Goal: Task Accomplishment & Management: Use online tool/utility

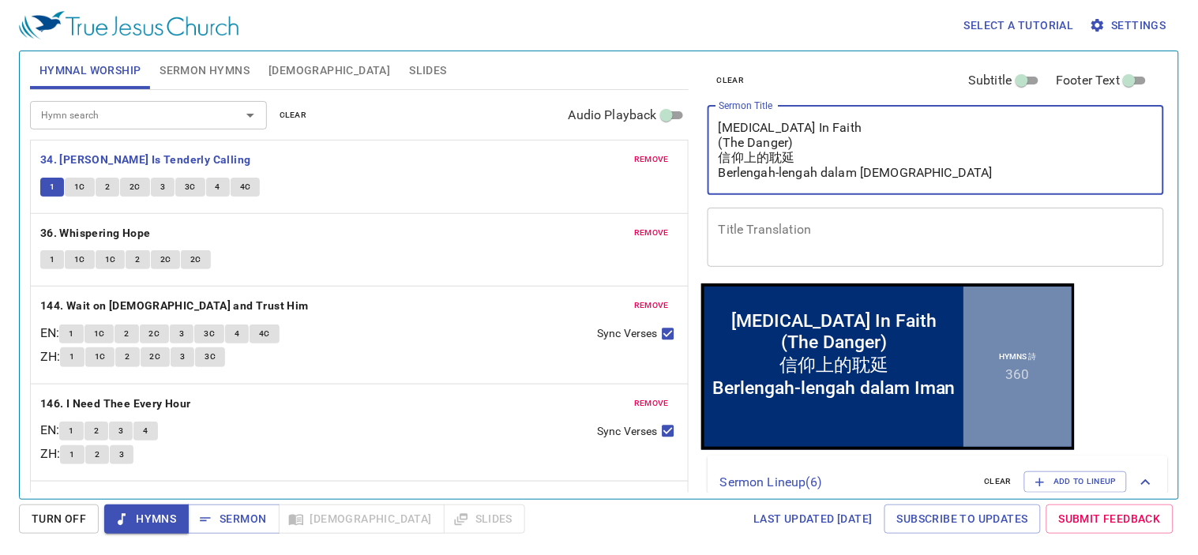
drag, startPoint x: 906, startPoint y: 169, endPoint x: 644, endPoint y: 103, distance: 270.4
click at [644, 103] on div "Hymnal Worship Sermon Hymns Bible Slides Hymn search Hymn search clear Audio Pl…" at bounding box center [599, 269] width 1151 height 448
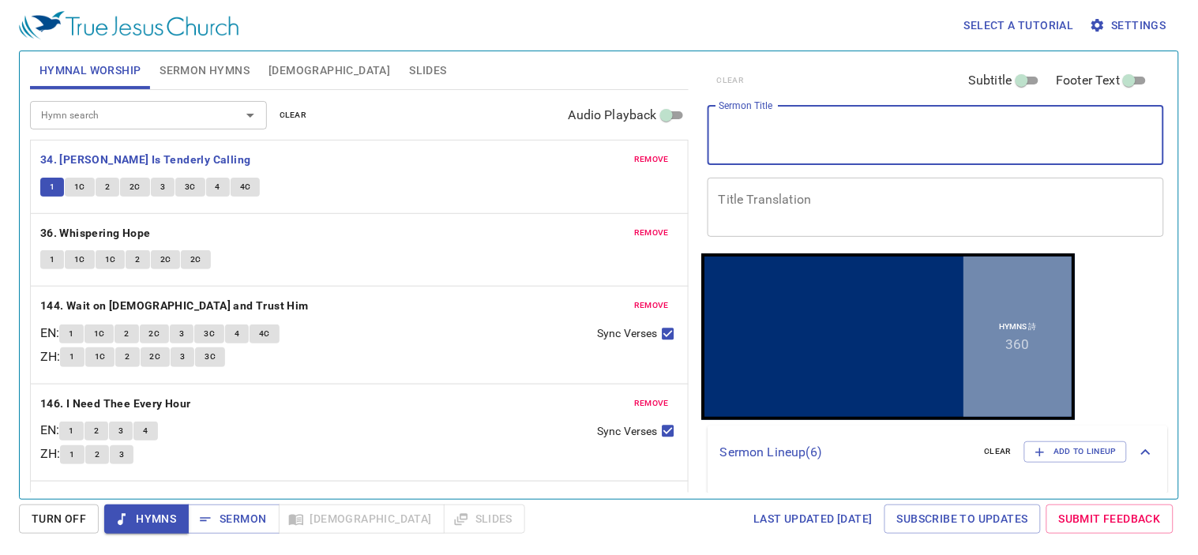
click at [637, 407] on span "remove" at bounding box center [651, 403] width 35 height 14
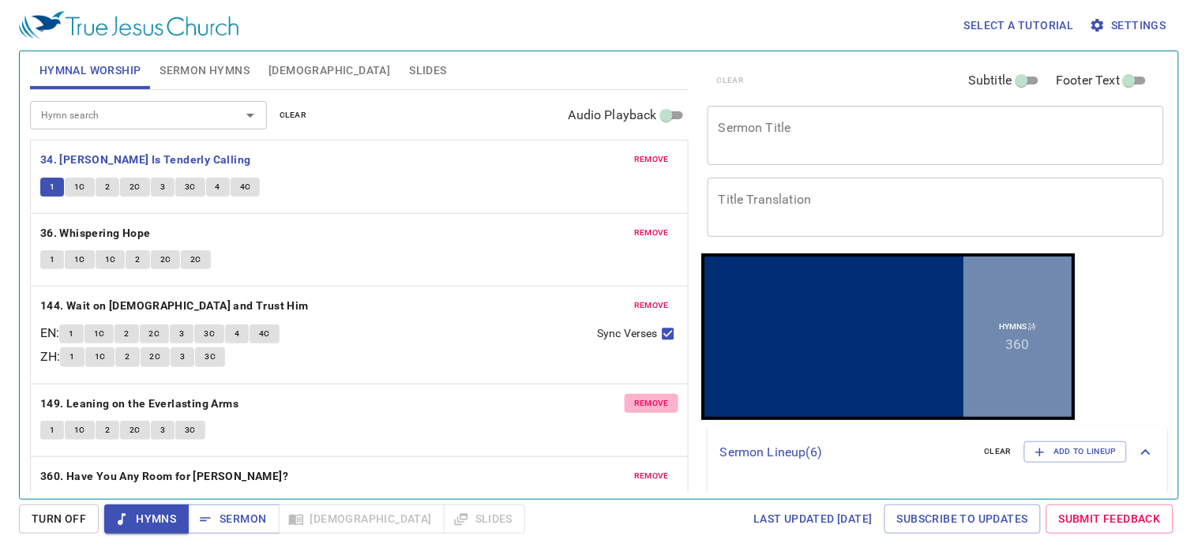
click at [634, 397] on span "remove" at bounding box center [651, 403] width 35 height 14
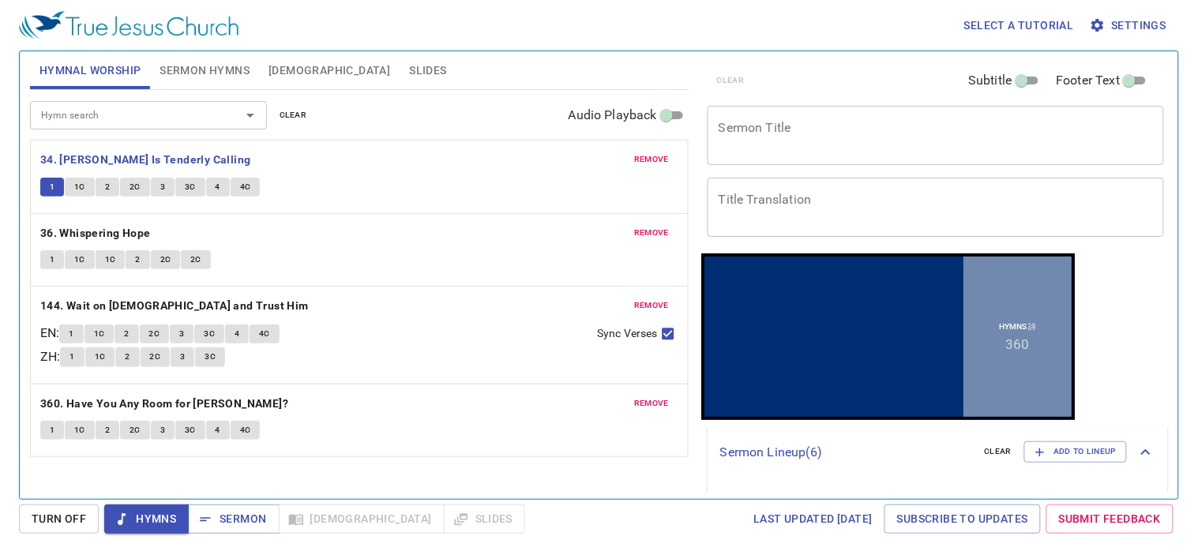
click at [638, 404] on span "remove" at bounding box center [651, 403] width 35 height 14
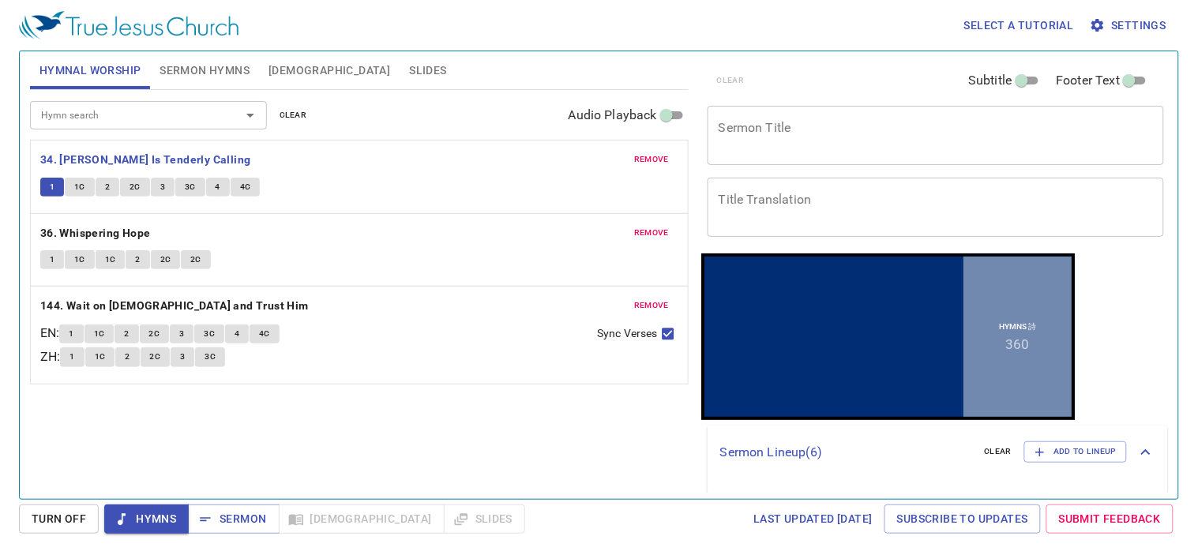
drag, startPoint x: 650, startPoint y: 304, endPoint x: 643, endPoint y: 281, distance: 24.0
click at [649, 302] on span "remove" at bounding box center [651, 306] width 35 height 14
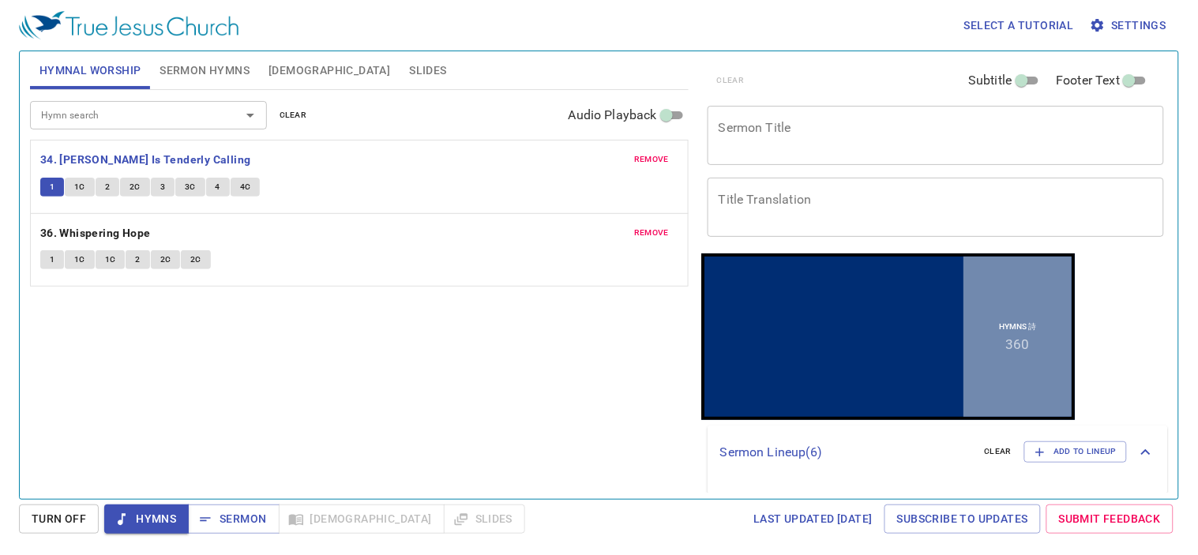
click at [633, 218] on div "remove 36. Whispering Hope 1 1C 1C 2 2C 2C" at bounding box center [359, 250] width 657 height 73
click at [648, 226] on span "remove" at bounding box center [651, 233] width 35 height 14
click at [654, 163] on span "remove" at bounding box center [651, 159] width 35 height 14
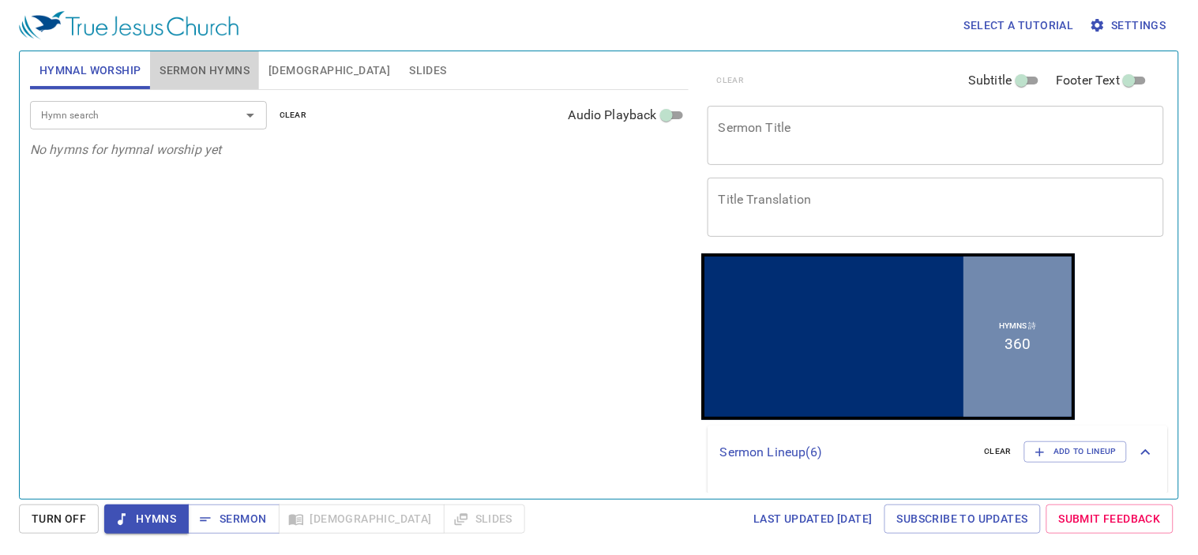
click at [187, 66] on span "Sermon Hymns" at bounding box center [205, 71] width 90 height 20
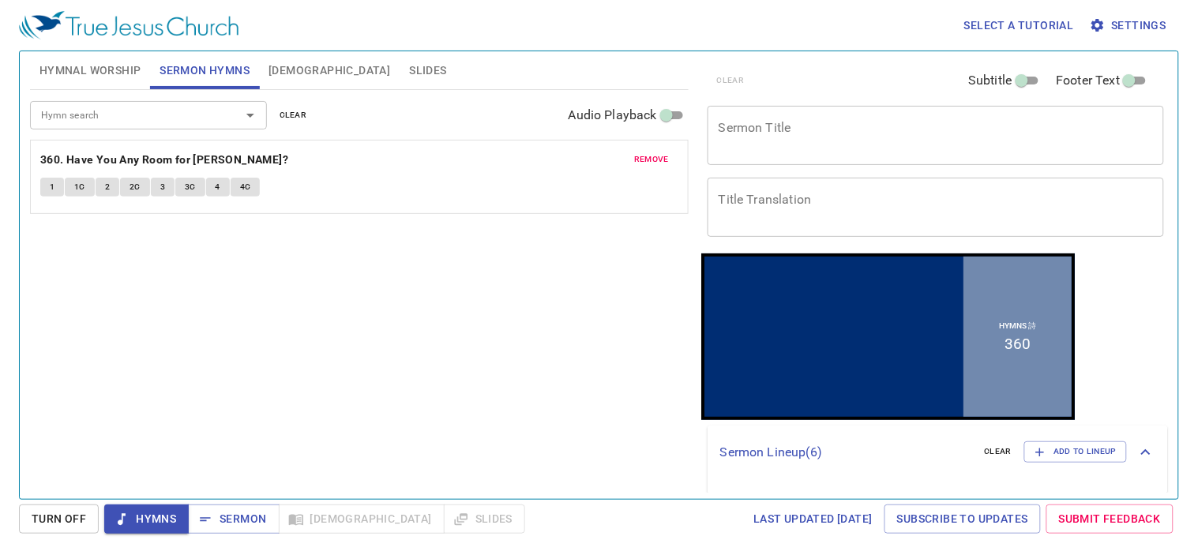
click at [644, 159] on span "remove" at bounding box center [651, 159] width 35 height 14
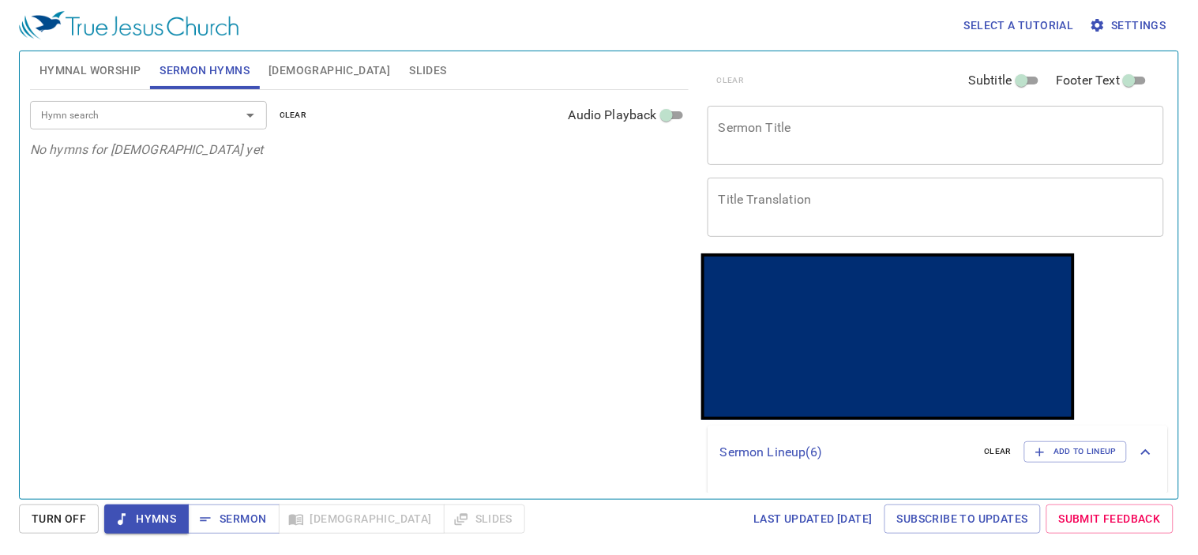
click at [62, 72] on span "Hymnal Worship" at bounding box center [90, 71] width 102 height 20
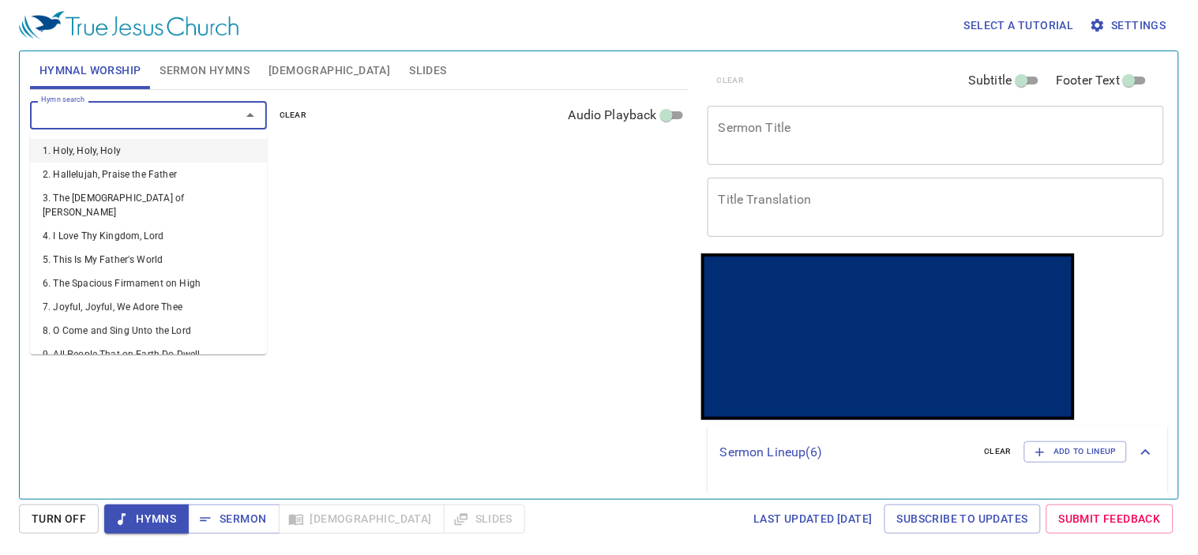
click at [192, 118] on input "Hymn search" at bounding box center [125, 115] width 181 height 18
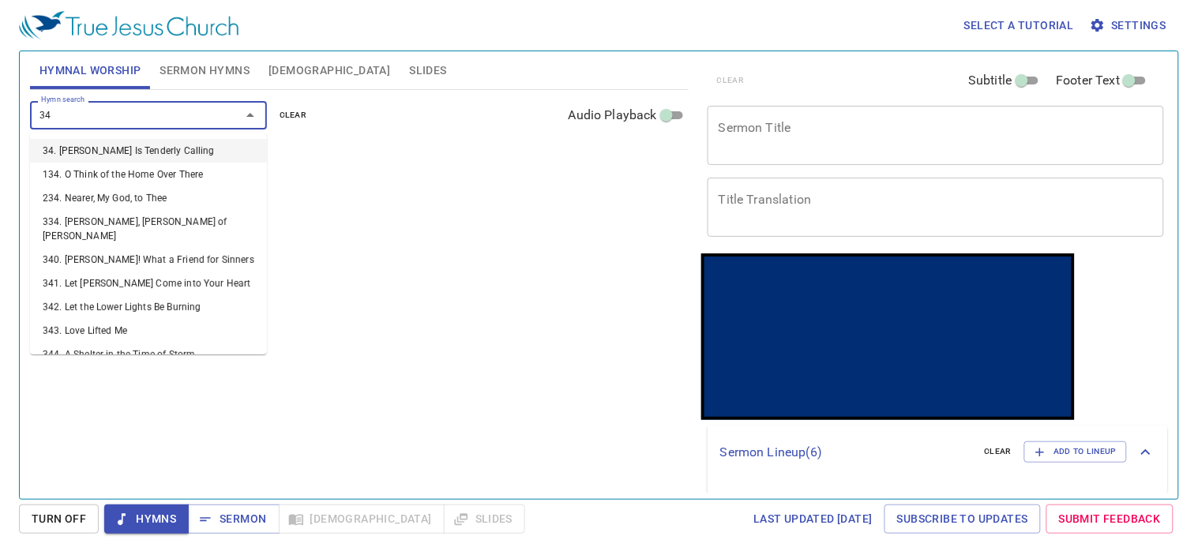
type input "343"
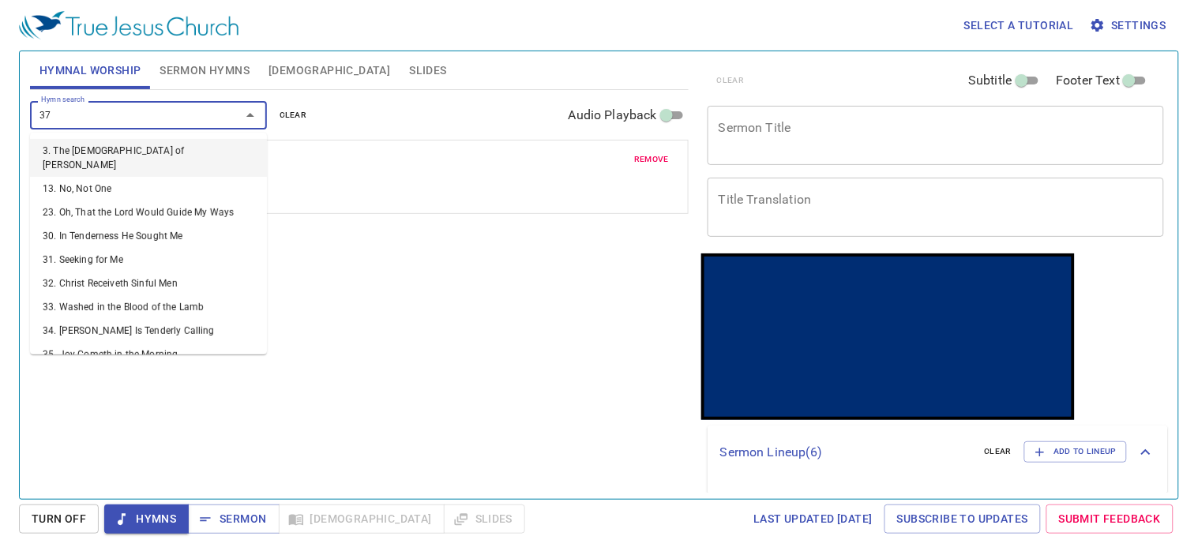
type input "379"
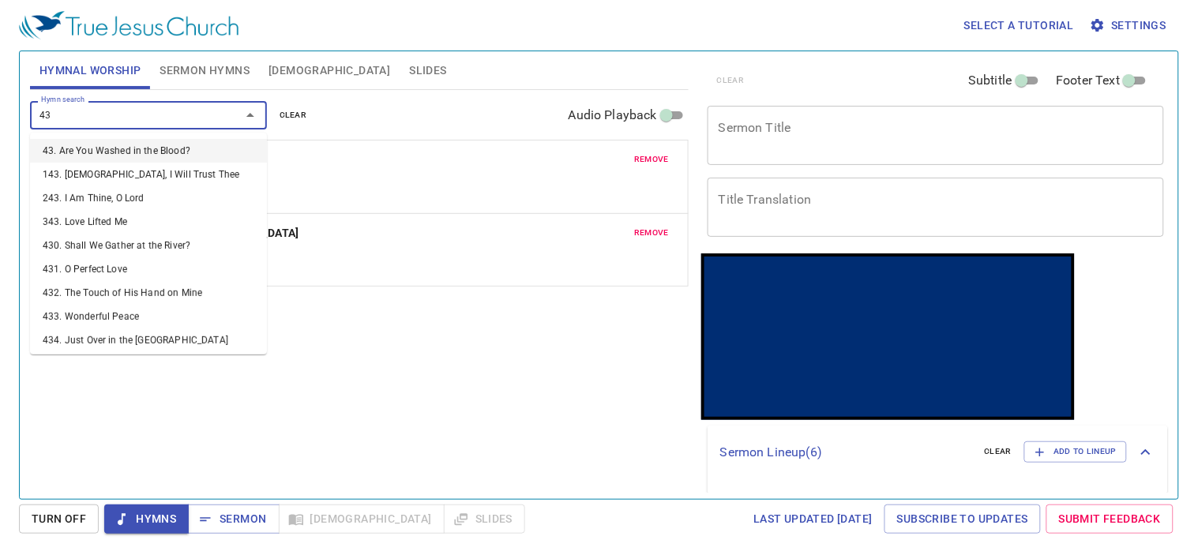
type input "433"
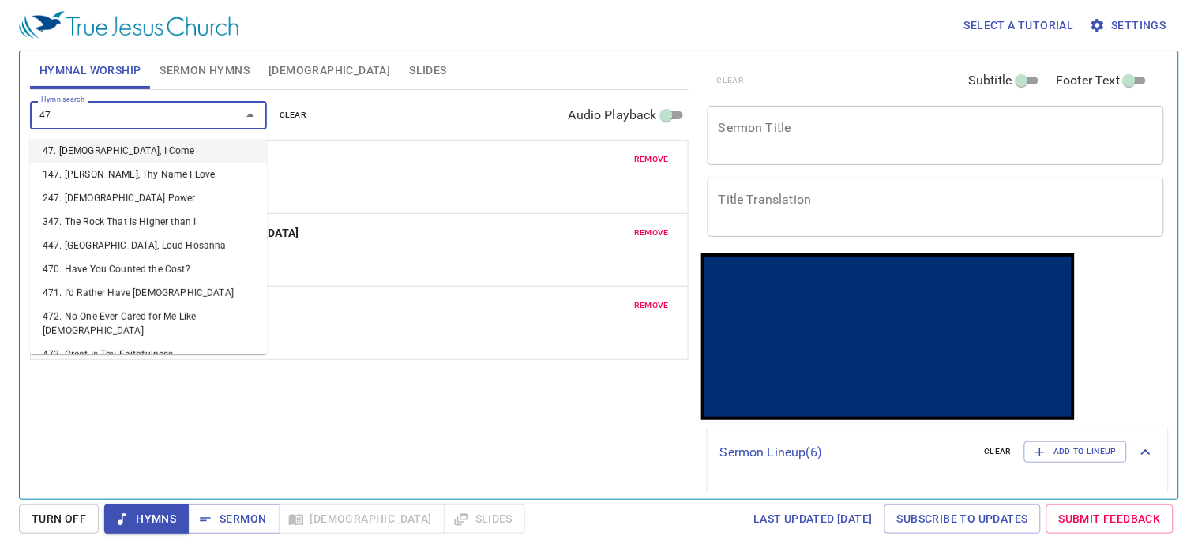
type input "474"
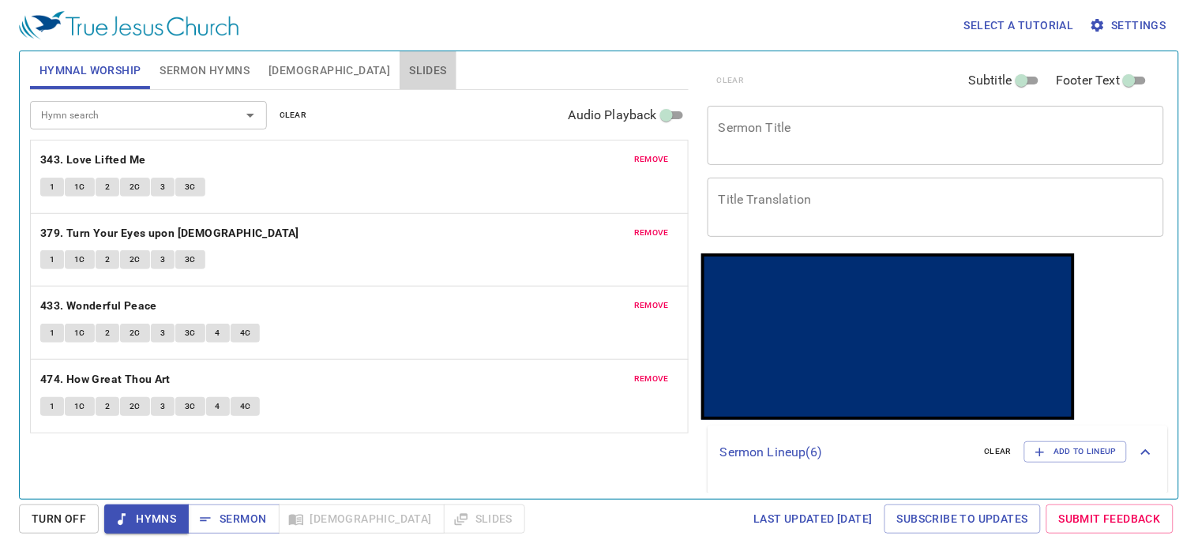
click at [409, 72] on span "Slides" at bounding box center [427, 71] width 37 height 20
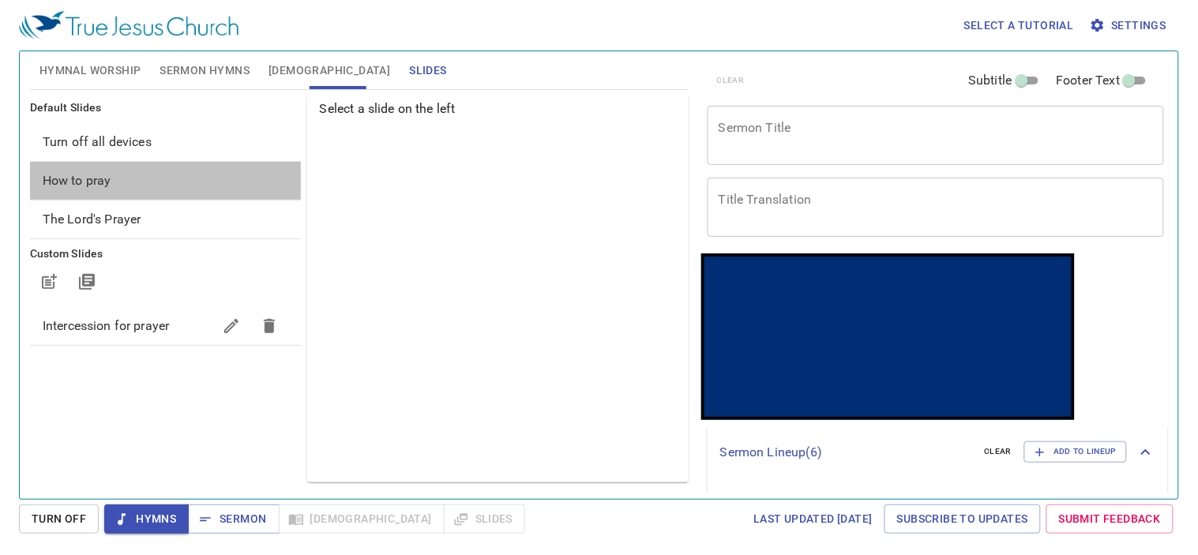
click at [68, 179] on span "How to pray" at bounding box center [77, 180] width 69 height 15
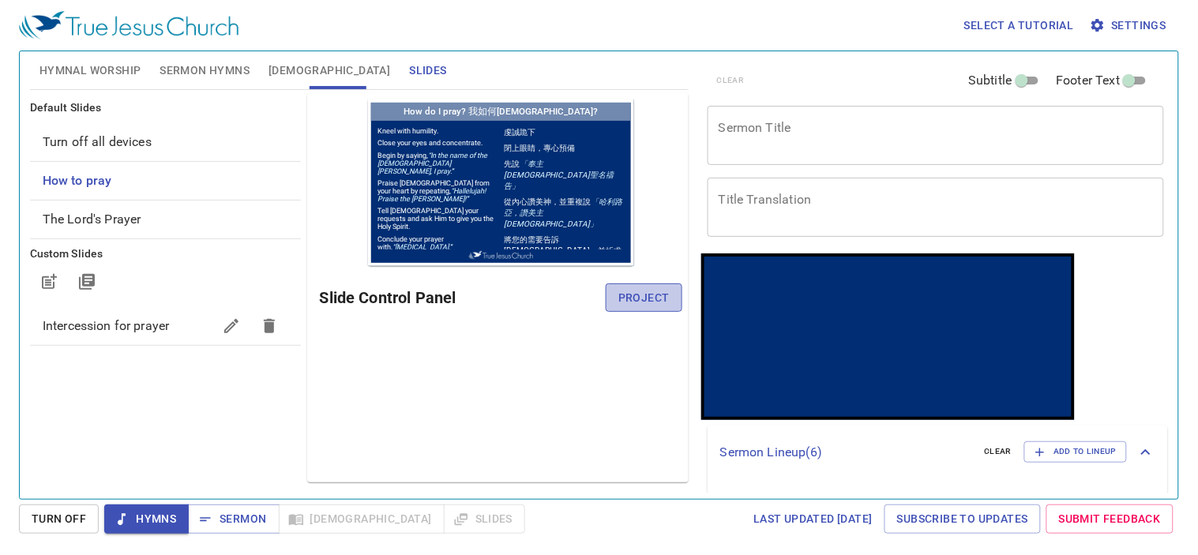
click at [658, 306] on span "Project" at bounding box center [643, 298] width 51 height 20
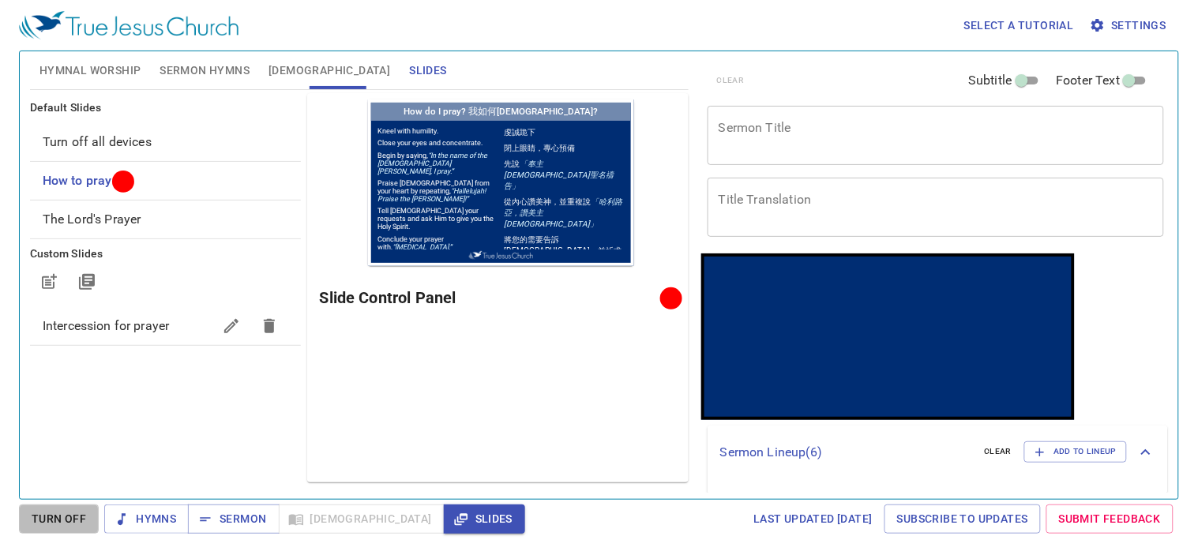
click at [58, 515] on span "Turn Off" at bounding box center [59, 519] width 54 height 20
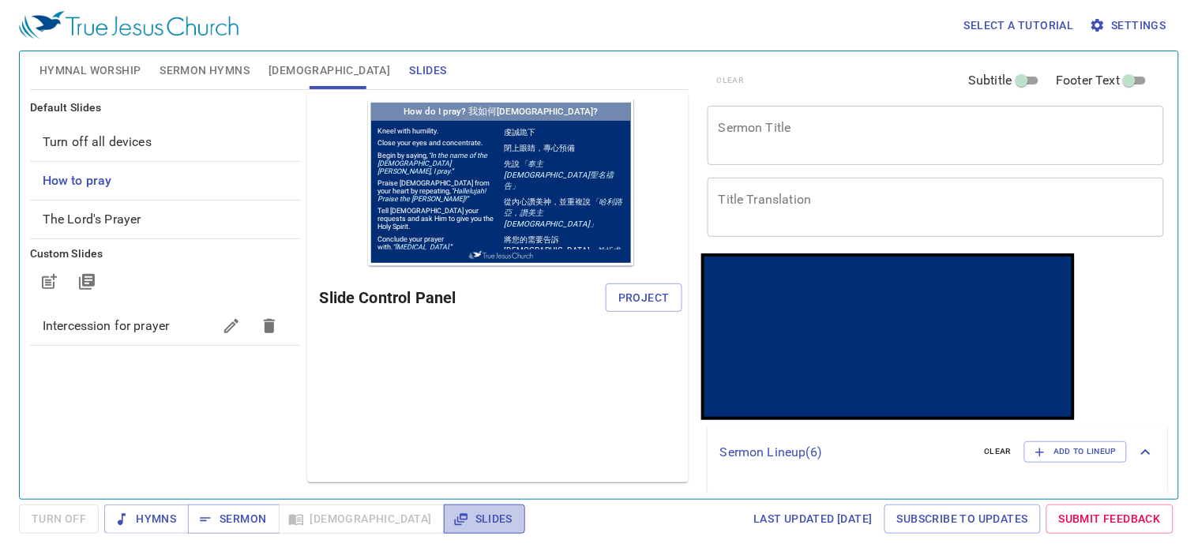
click at [456, 515] on span "Slides" at bounding box center [484, 519] width 56 height 20
click at [510, 398] on div "Preview Only Slide Control Panel" at bounding box center [497, 287] width 381 height 389
click at [231, 71] on span "Sermon Hymns" at bounding box center [205, 71] width 90 height 20
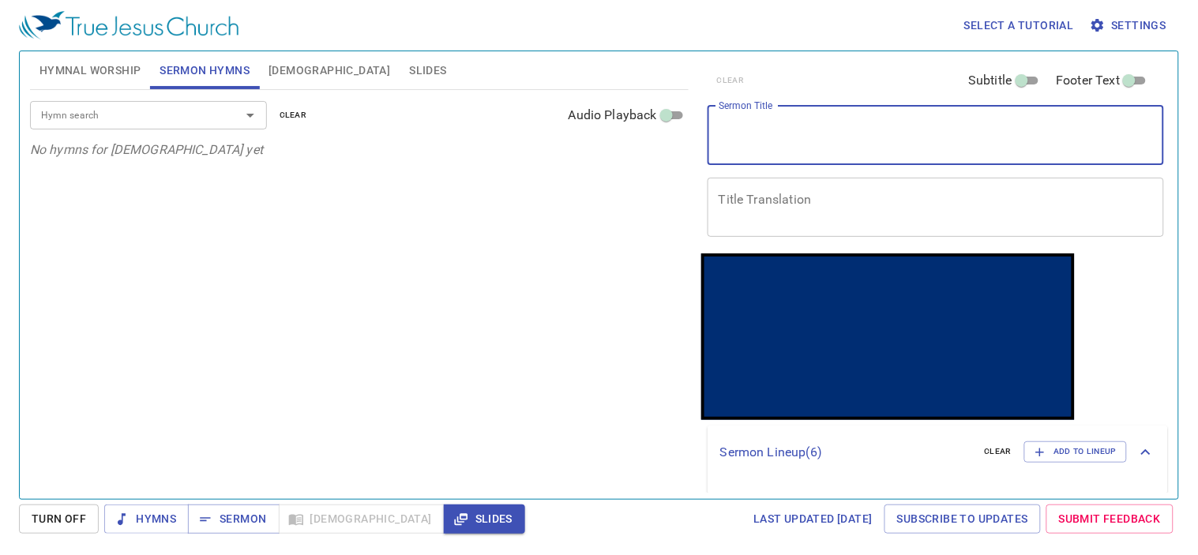
click at [790, 143] on textarea "Sermon Title" at bounding box center [936, 135] width 434 height 30
type textarea "S"
type textarea "Speaking the tr"
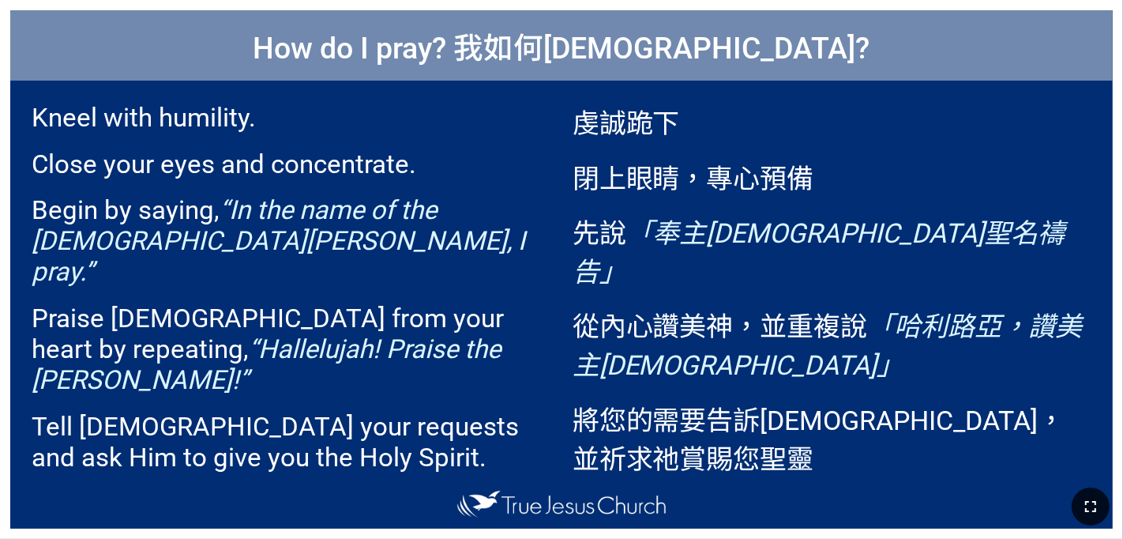
click at [700, 501] on button "button" at bounding box center [1091, 506] width 38 height 38
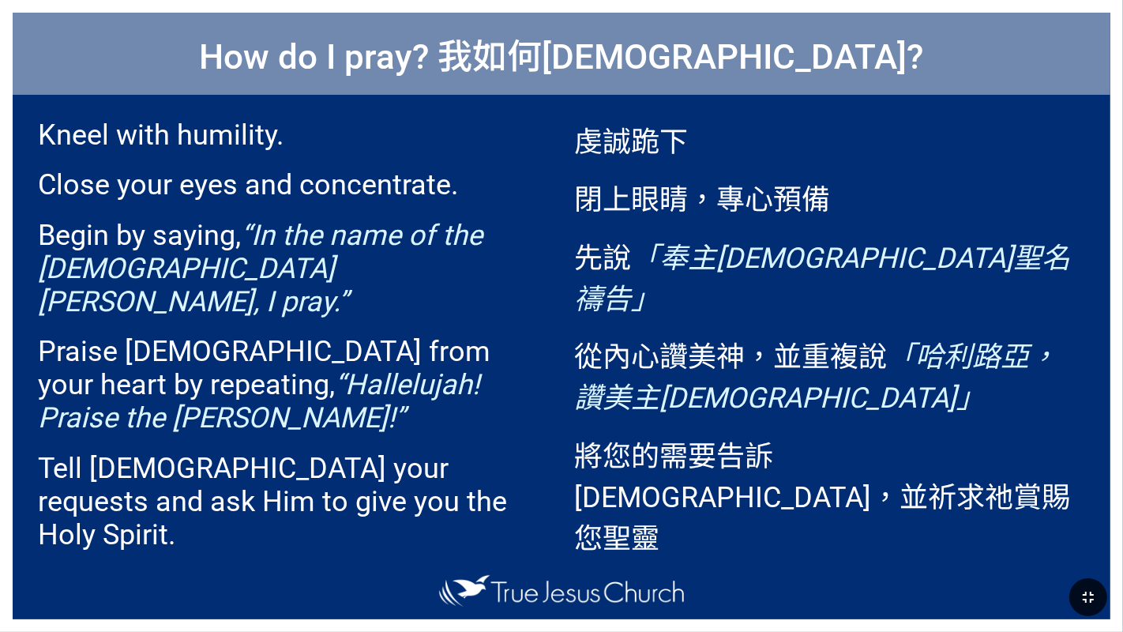
click at [700, 560] on icon "button" at bounding box center [1088, 597] width 19 height 19
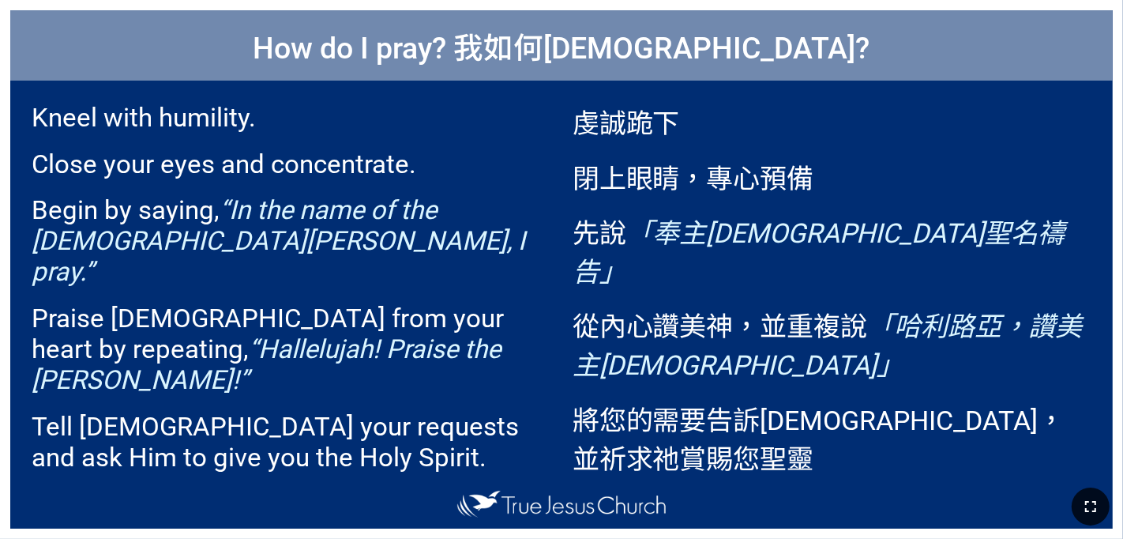
click at [700, 511] on icon "button" at bounding box center [1090, 506] width 19 height 19
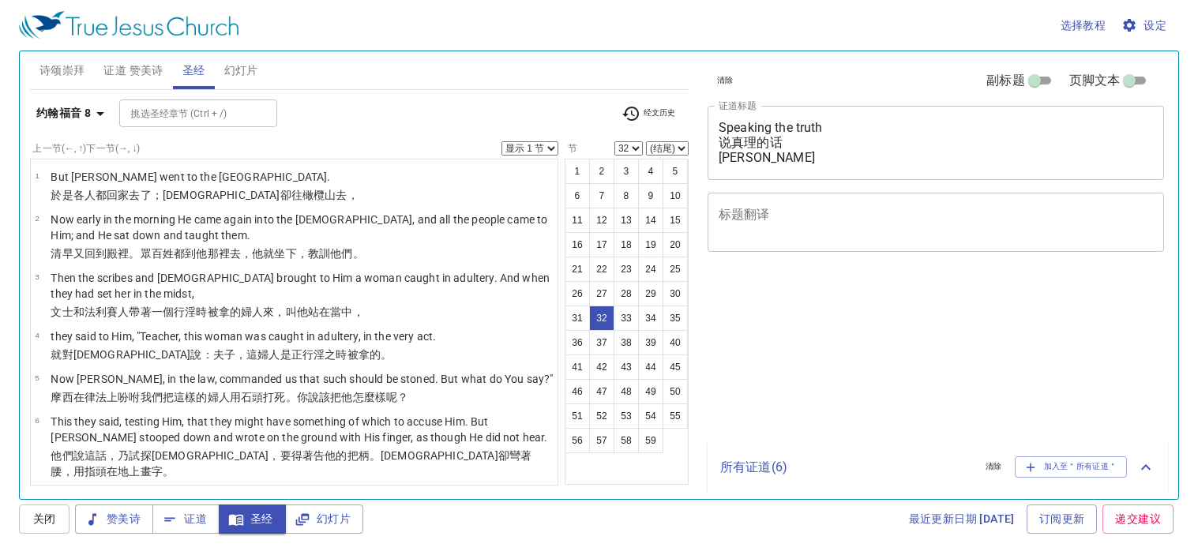
select select "32"
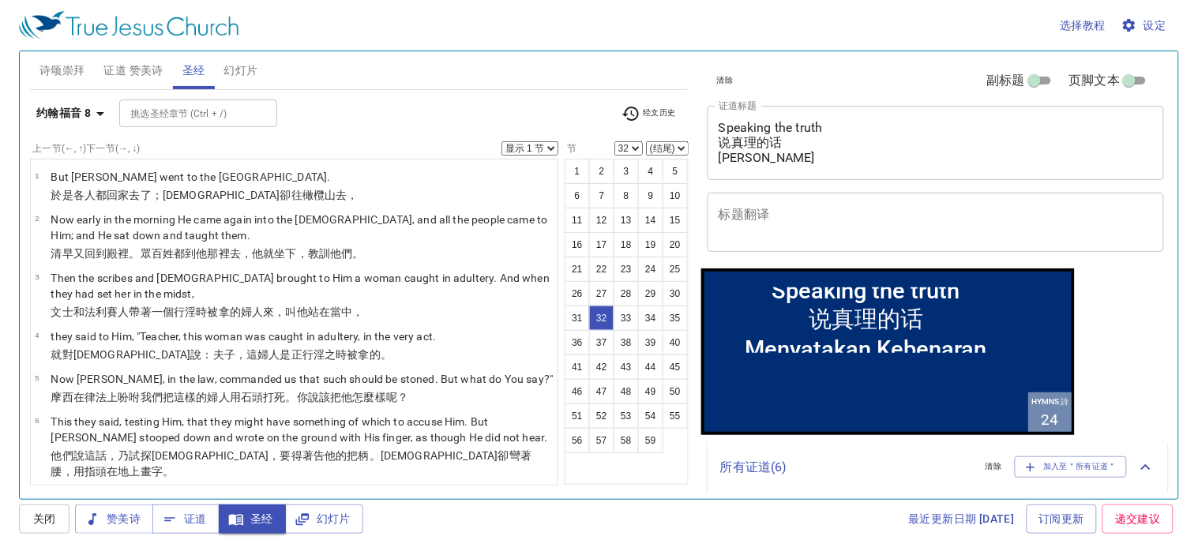
scroll to position [1565, 0]
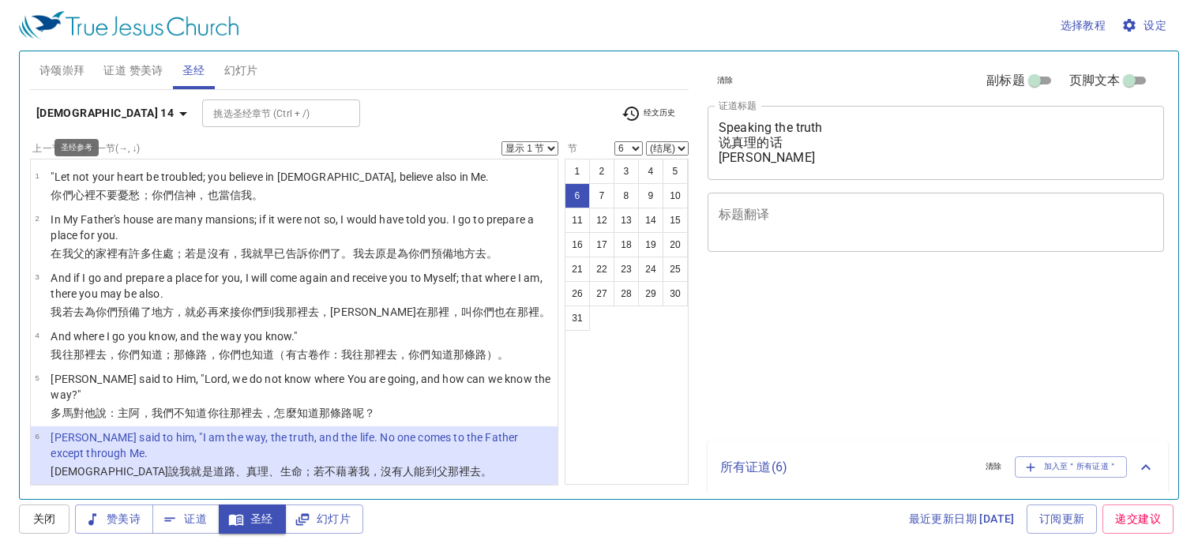
select select "6"
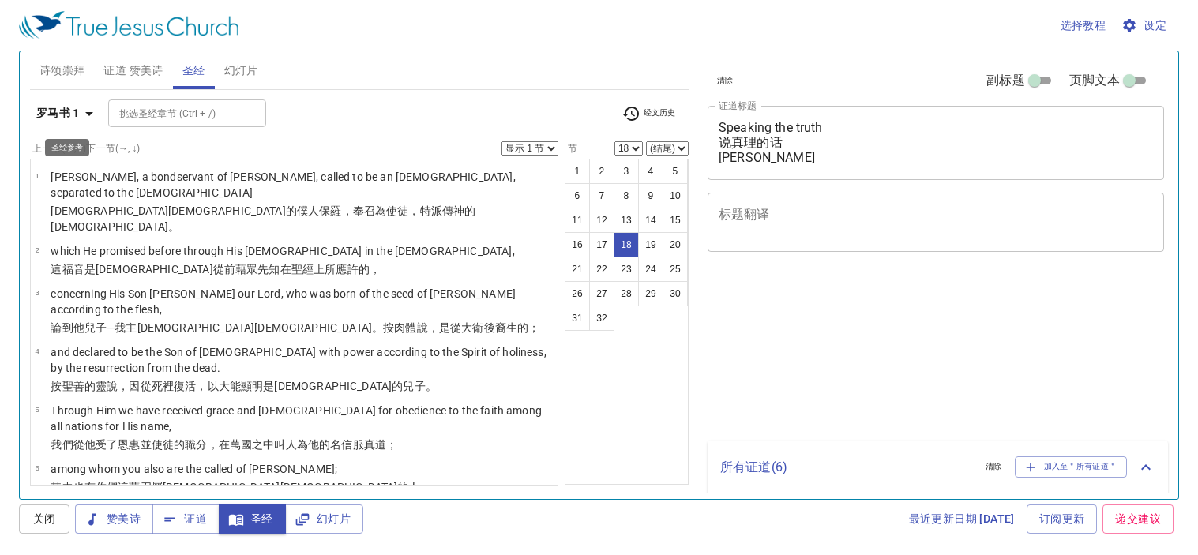
select select "18"
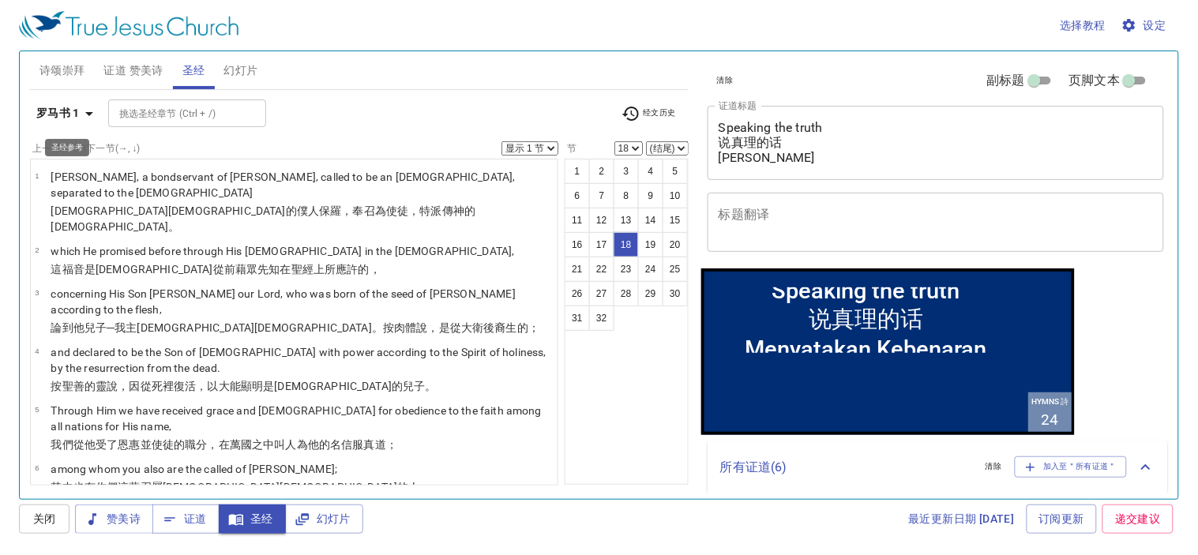
scroll to position [787, 0]
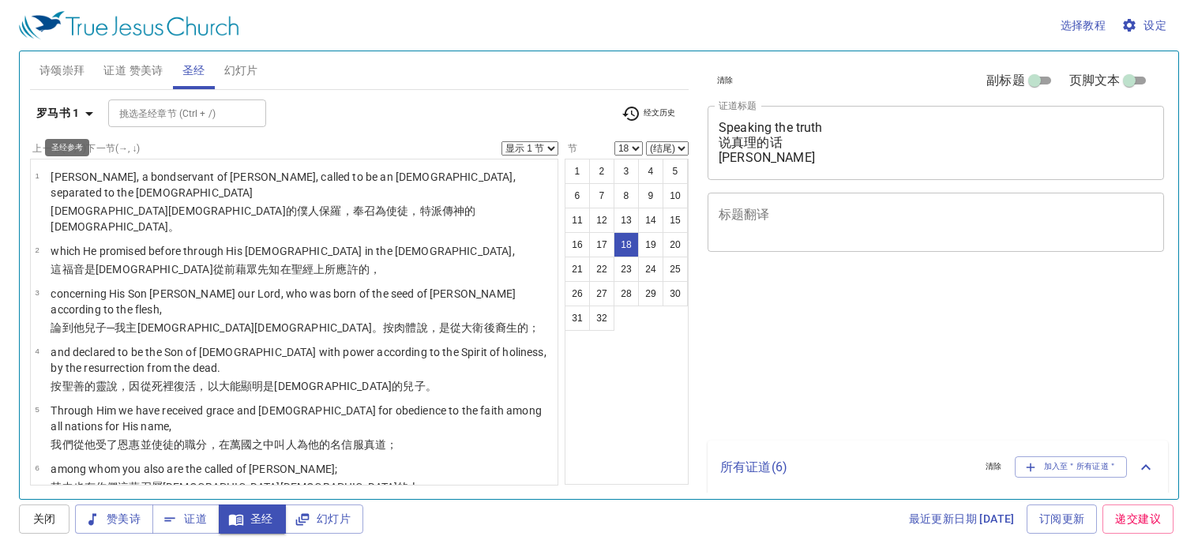
select select "18"
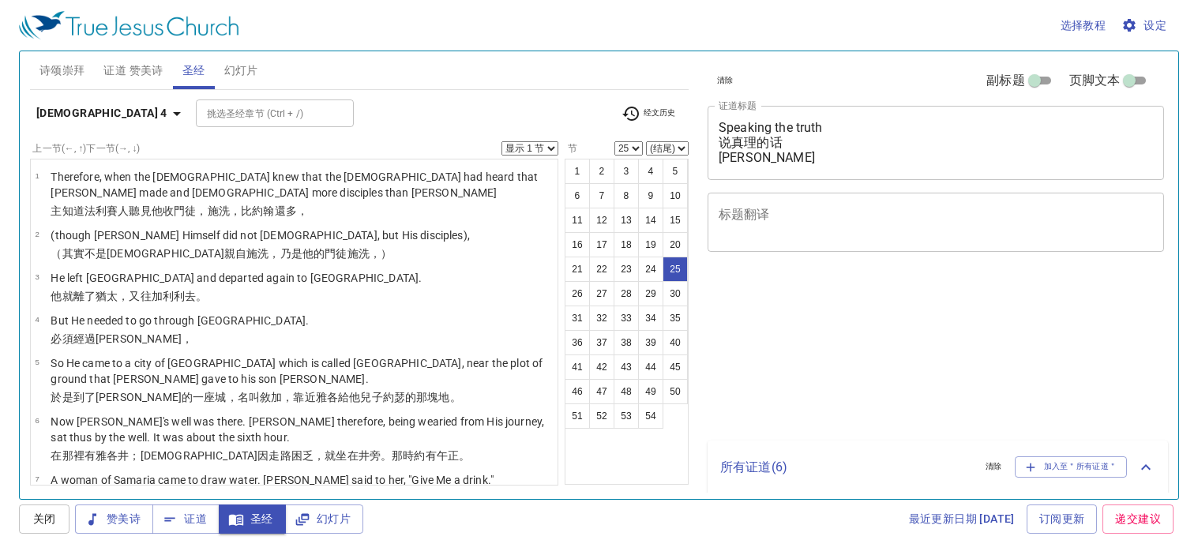
select select "25"
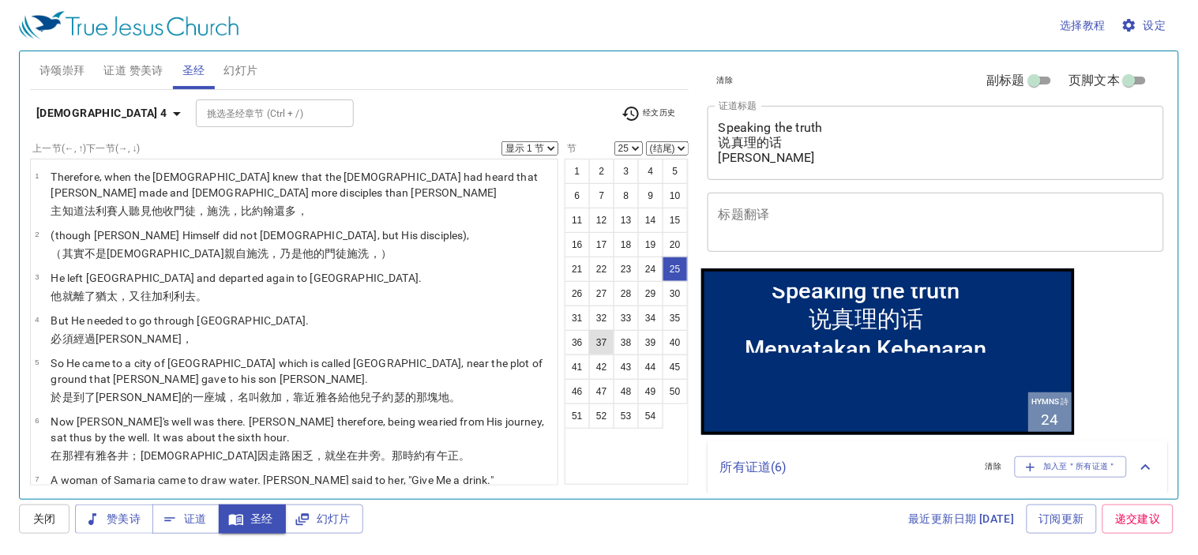
scroll to position [1185, 0]
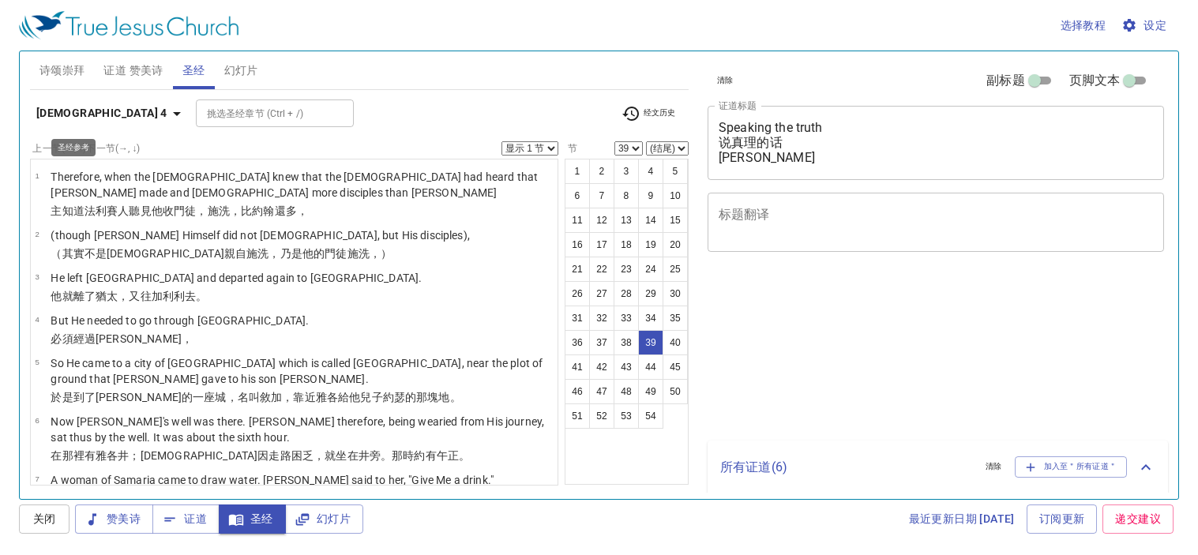
select select "39"
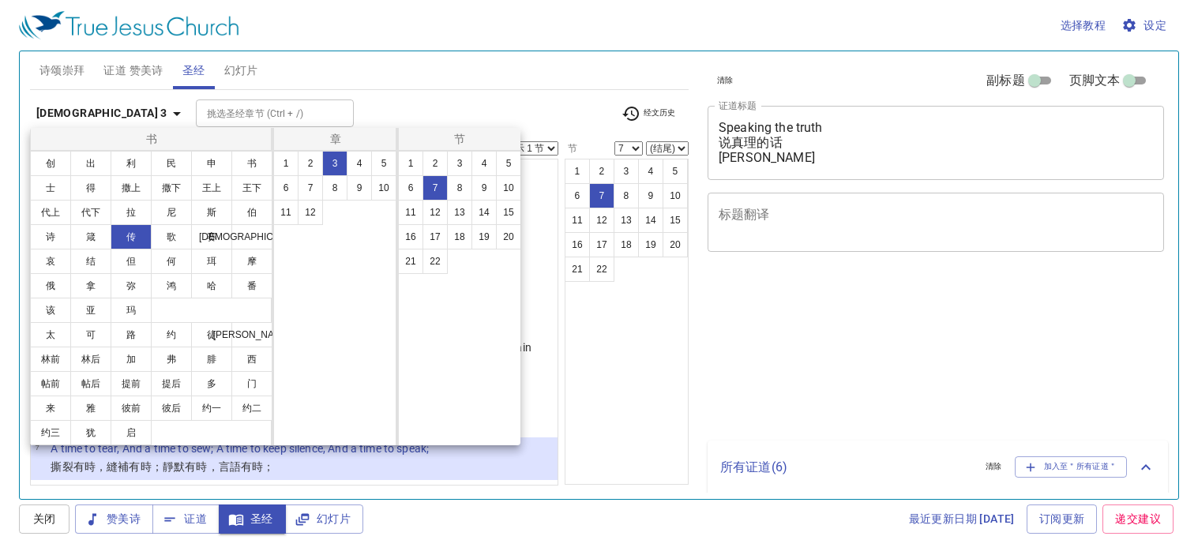
select select "7"
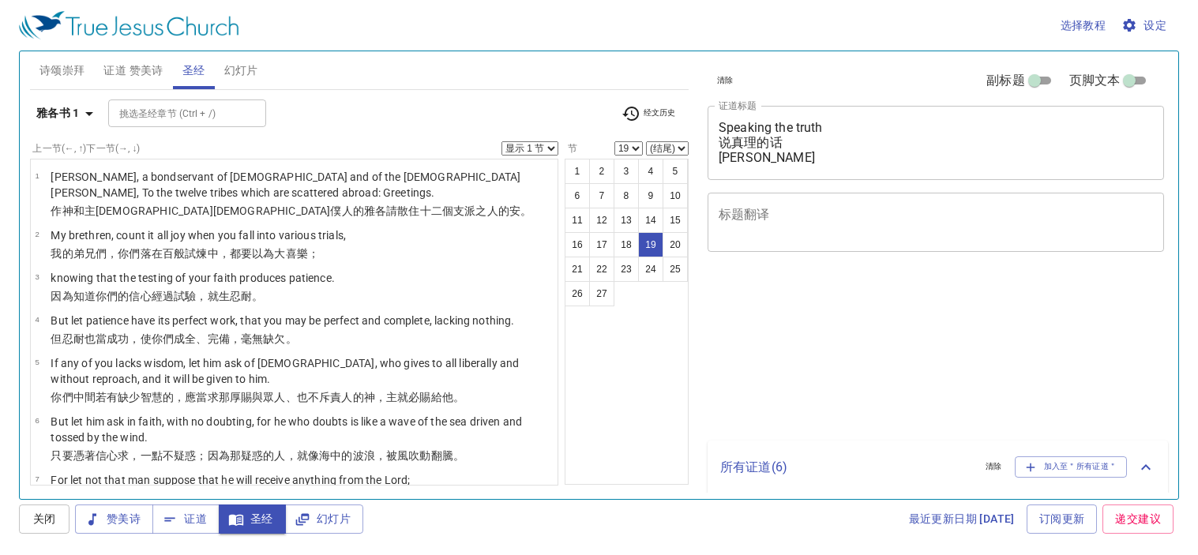
select select "19"
